Goal: Find specific page/section: Find specific page/section

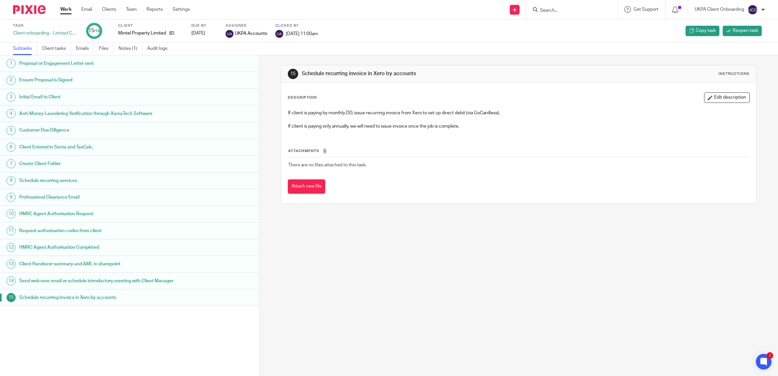
click at [550, 5] on div at bounding box center [571, 9] width 91 height 19
click at [549, 8] on input "Search" at bounding box center [568, 11] width 59 height 6
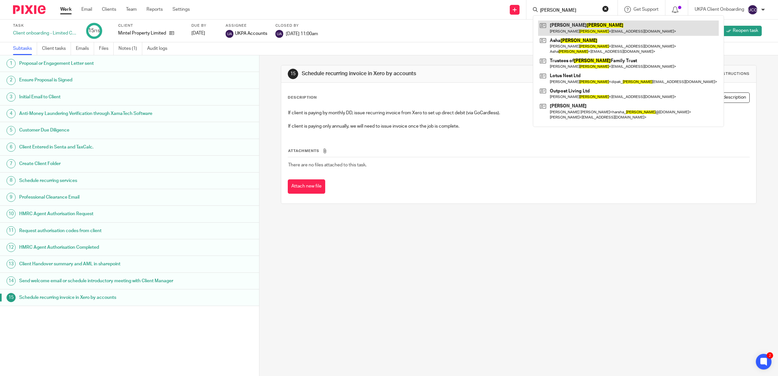
type input "mistry"
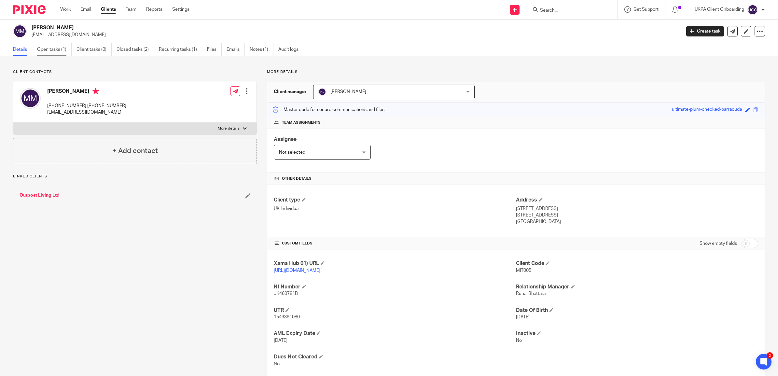
click at [48, 48] on link "Open tasks (1)" at bounding box center [54, 49] width 35 height 13
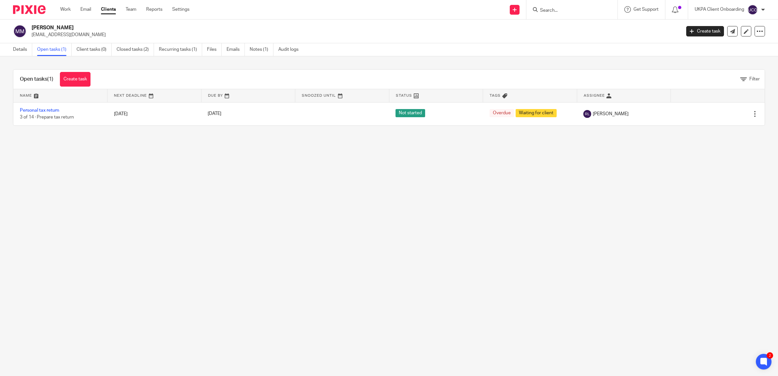
drag, startPoint x: 72, startPoint y: 26, endPoint x: 32, endPoint y: 29, distance: 39.8
click at [32, 29] on h2 "[PERSON_NAME]" at bounding box center [290, 27] width 516 height 7
drag, startPoint x: 32, startPoint y: 29, endPoint x: 118, endPoint y: 29, distance: 85.6
click at [117, 29] on h2 "[PERSON_NAME]" at bounding box center [290, 27] width 516 height 7
